Goal: Task Accomplishment & Management: Use online tool/utility

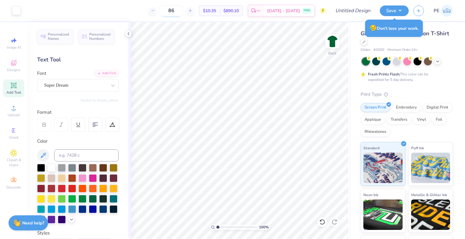
drag, startPoint x: 185, startPoint y: 10, endPoint x: 171, endPoint y: 10, distance: 13.7
click at [171, 10] on input "86" at bounding box center [172, 10] width 24 height 11
type input "24"
click at [13, 67] on div "Designs" at bounding box center [13, 66] width 21 height 18
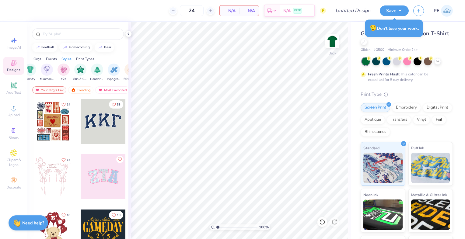
scroll to position [0, 344]
click at [44, 72] on img "filter for Minimalist" at bounding box center [47, 69] width 7 height 7
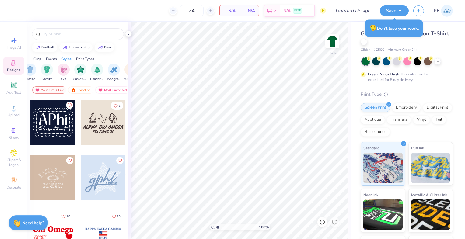
scroll to position [54, 0]
click at [52, 127] on div at bounding box center [52, 123] width 45 height 45
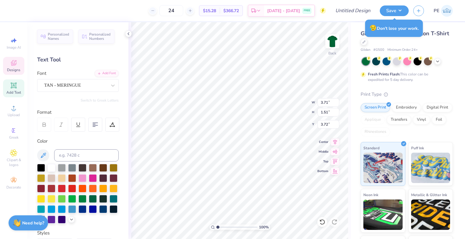
scroll to position [5, 1]
type textarea "BEST"
type input "3.97"
type input "0.92"
type input "5.29"
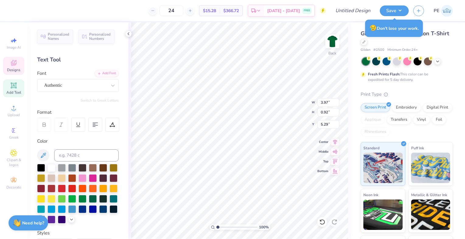
type textarea "Buddies"
type input "4.50"
type input "1.52"
type input "3.71"
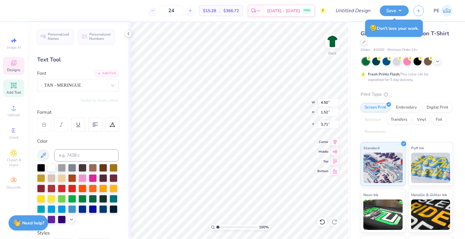
scroll to position [5, 1]
type textarea "b"
type textarea "Best"
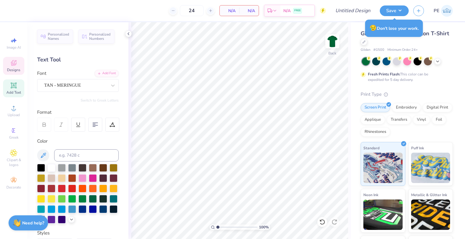
click at [12, 64] on icon at bounding box center [13, 62] width 5 height 5
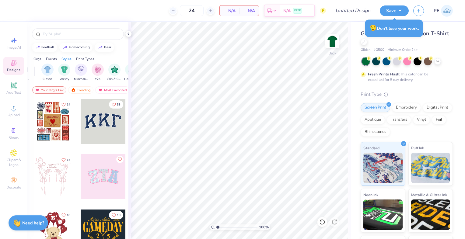
scroll to position [0, 310]
click at [78, 69] on img "filter for Minimalist" at bounding box center [80, 69] width 7 height 7
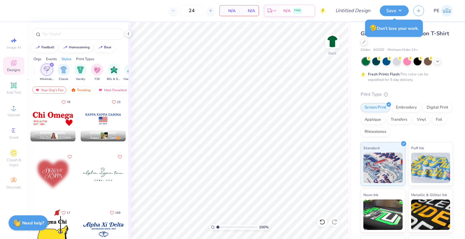
scroll to position [169, 0]
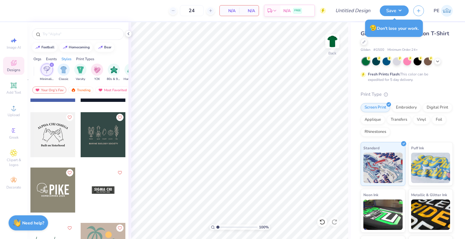
scroll to position [763, 0]
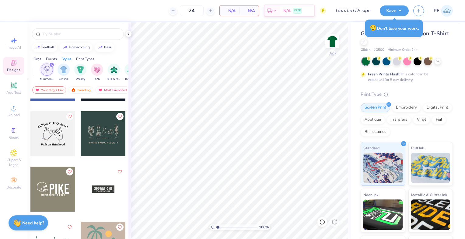
click at [56, 133] on div at bounding box center [52, 133] width 45 height 45
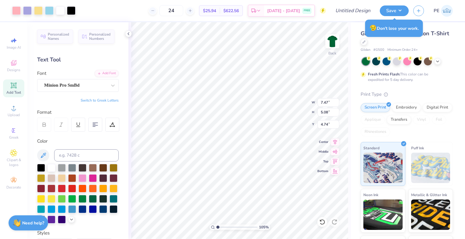
type input "1.05176698053019"
type input "11.11"
type input "7.55"
type input "2.27"
type input "1.05176698053019"
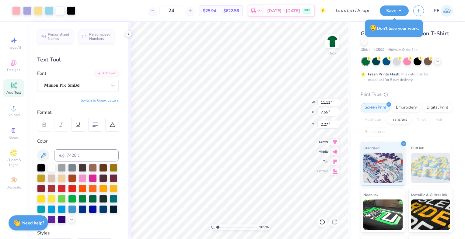
type input "7.19"
type input "4.89"
type input "1.05176698053019"
type input "3.00"
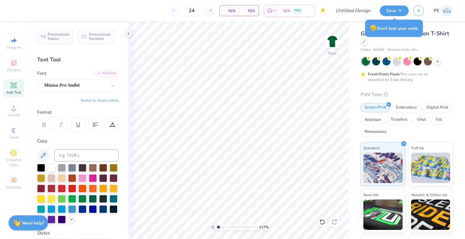
type input "1.1434315818167"
drag, startPoint x: 199, startPoint y: 9, endPoint x: 187, endPoint y: 9, distance: 11.6
click at [187, 9] on input "24" at bounding box center [192, 10] width 24 height 11
drag, startPoint x: 196, startPoint y: 10, endPoint x: 188, endPoint y: 9, distance: 8.5
click at [188, 9] on input "36" at bounding box center [192, 10] width 24 height 11
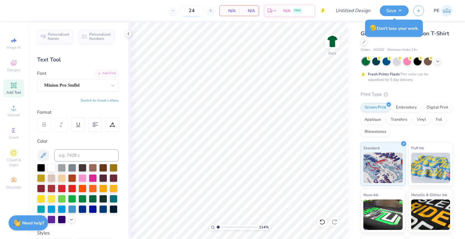
type input "24"
click at [437, 60] on polyline at bounding box center [438, 60] width 2 height 1
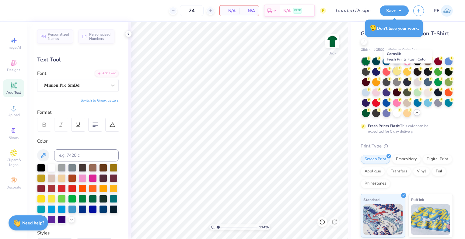
click at [401, 70] on div at bounding box center [397, 71] width 8 height 8
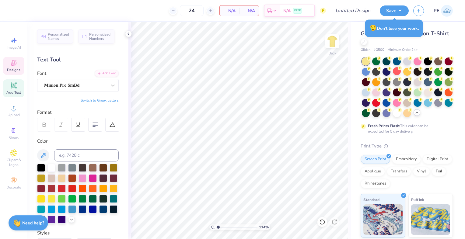
click at [11, 64] on icon at bounding box center [13, 62] width 7 height 7
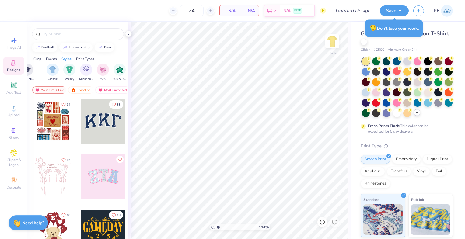
scroll to position [0, 305]
click at [85, 71] on img "filter for Minimalist" at bounding box center [86, 69] width 7 height 7
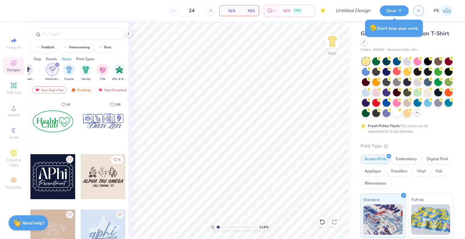
click at [351, 80] on div "Gildan Adult Heavy Cotton T-Shirt Gildan # G500 Minimum Order: 24 + Fresh Print…" at bounding box center [408, 176] width 114 height 309
type input "1.1434315818167"
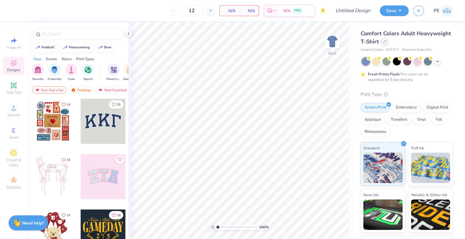
click at [388, 42] on div at bounding box center [385, 41] width 7 height 7
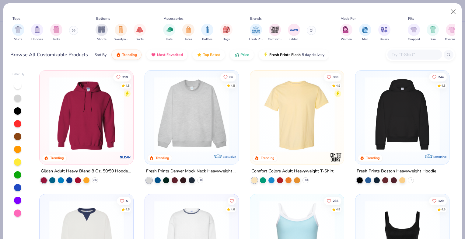
click at [74, 29] on icon at bounding box center [74, 30] width 4 height 3
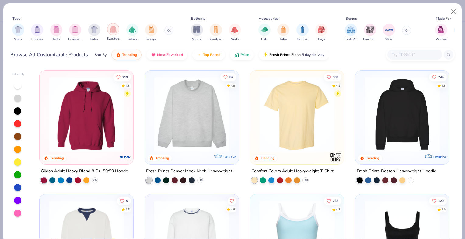
click at [113, 31] on img "filter for Sweaters" at bounding box center [113, 29] width 7 height 7
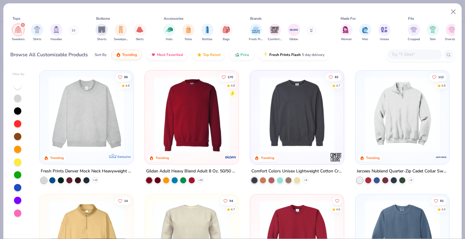
click at [186, 103] on img at bounding box center [192, 115] width 82 height 76
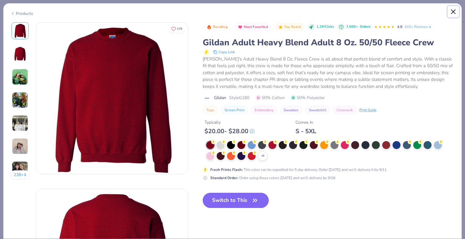
click at [453, 11] on button "Close" at bounding box center [454, 12] width 12 height 12
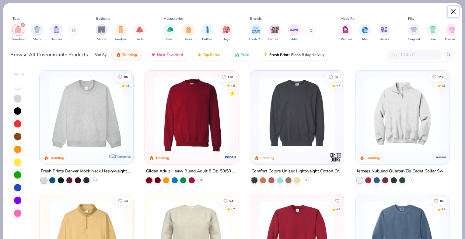
click at [457, 10] on button "Close" at bounding box center [454, 12] width 12 height 12
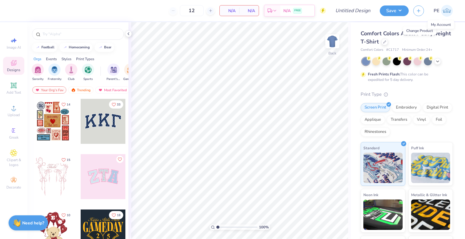
click at [439, 9] on span "PE" at bounding box center [437, 10] width 6 height 7
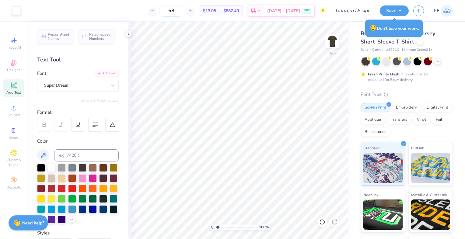
drag, startPoint x: 184, startPoint y: 10, endPoint x: 172, endPoint y: 11, distance: 11.9
click at [172, 11] on input "68" at bounding box center [172, 10] width 24 height 11
type input "24"
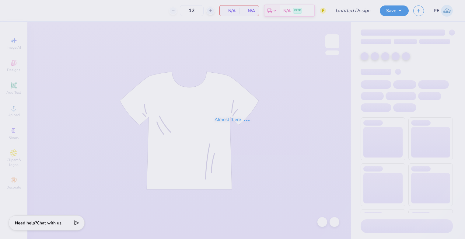
type input "magic"
type input "24"
